Goal: Information Seeking & Learning: Learn about a topic

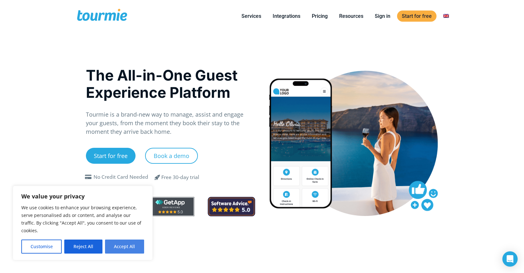
click at [129, 247] on button "Accept All" at bounding box center [124, 246] width 39 height 14
checkbox input "true"
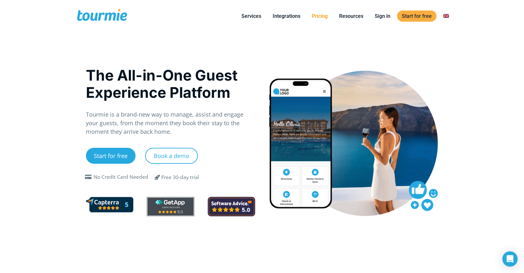
click at [321, 17] on link "Pricing" at bounding box center [319, 16] width 25 height 8
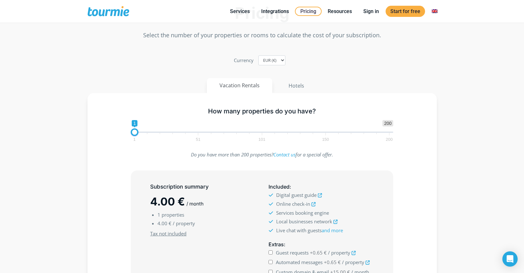
scroll to position [70, 0]
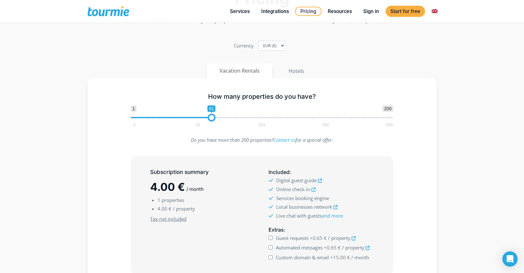
type input "60"
drag, startPoint x: 135, startPoint y: 118, endPoint x: 211, endPoint y: 117, distance: 76.0
click at [211, 117] on span at bounding box center [210, 118] width 8 height 8
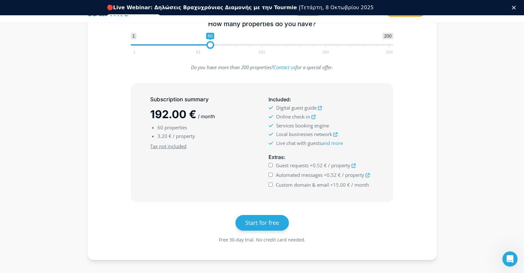
scroll to position [158, 0]
click at [315, 116] on icon at bounding box center [313, 116] width 4 height 4
click at [339, 142] on link "and more" at bounding box center [332, 142] width 21 height 6
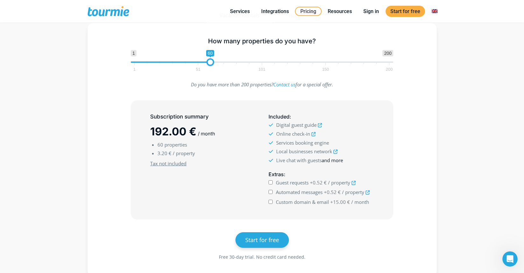
scroll to position [106, 0]
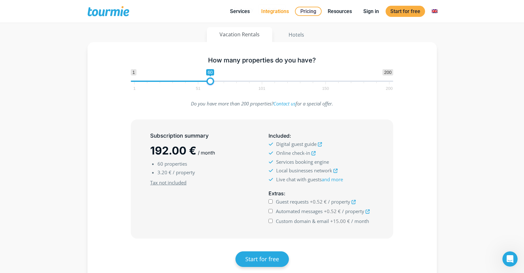
click at [280, 13] on link "Integrations" at bounding box center [274, 11] width 37 height 8
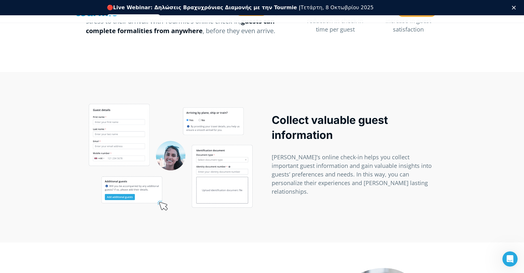
scroll to position [167, 0]
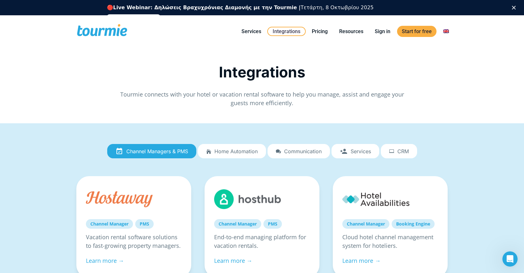
click at [236, 152] on span "Home automation" at bounding box center [235, 151] width 43 height 6
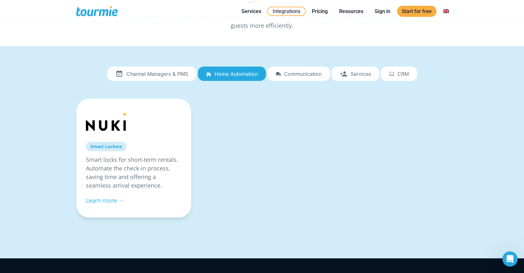
scroll to position [53, 0]
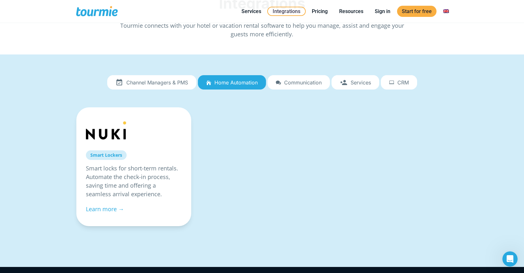
click at [303, 75] on link "Communication" at bounding box center [299, 82] width 62 height 15
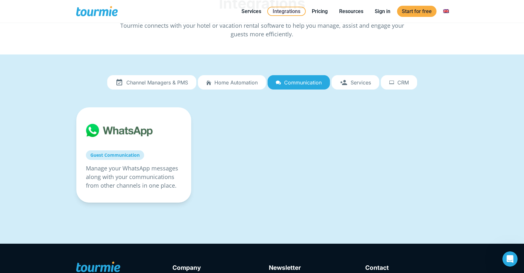
click at [356, 83] on span "Services" at bounding box center [361, 83] width 20 height 6
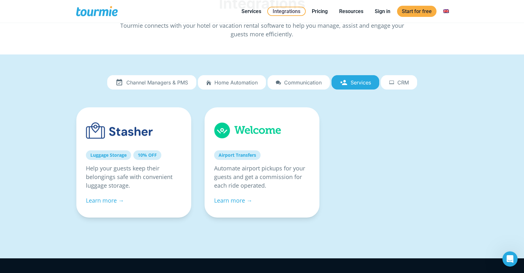
click at [395, 84] on link "CRM" at bounding box center [399, 82] width 36 height 15
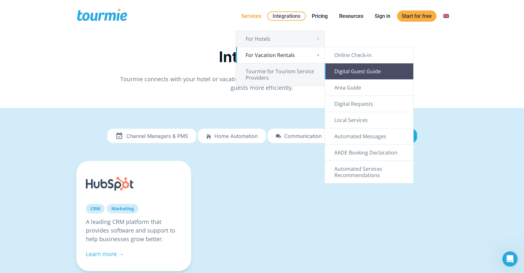
click at [340, 69] on link "Digital Guest Guide" at bounding box center [369, 71] width 88 height 16
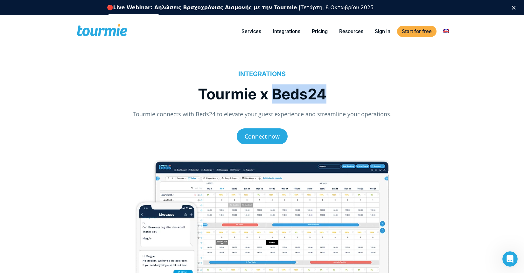
drag, startPoint x: 274, startPoint y: 92, endPoint x: 339, endPoint y: 92, distance: 64.6
click at [339, 92] on h1 "Tourmie x Beds24" at bounding box center [262, 93] width 352 height 19
copy h1 "Beds24"
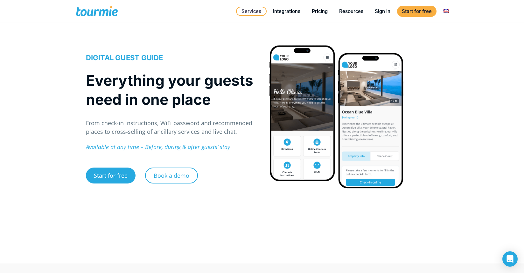
scroll to position [18, 0]
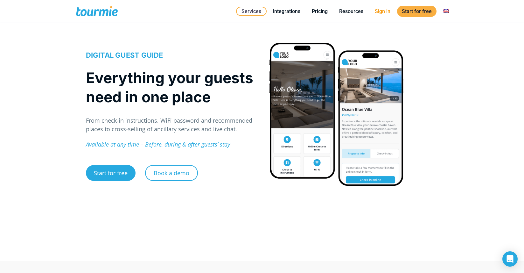
click at [389, 10] on link "Sign in" at bounding box center [382, 11] width 25 height 8
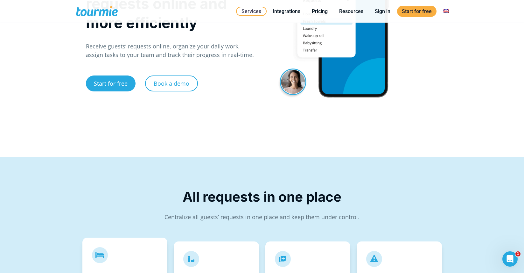
scroll to position [19, 0]
